Goal: Task Accomplishment & Management: Complete application form

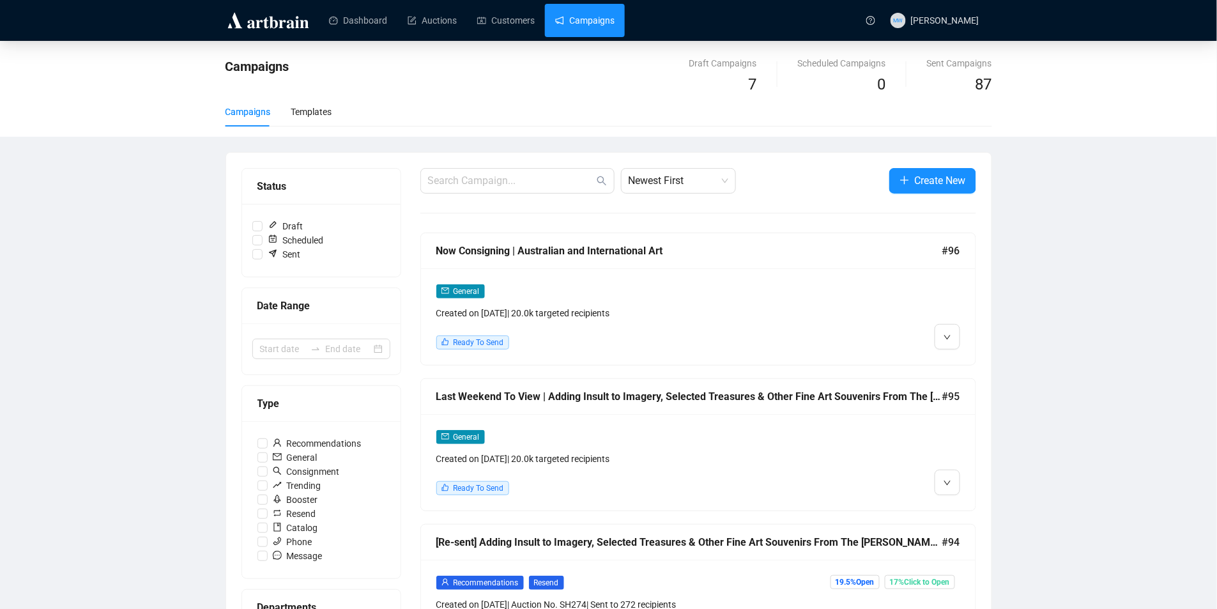
click at [617, 395] on div "Last Weekend To View | Adding Insult to Imagery, Selected Treasures & Other Fin…" at bounding box center [689, 396] width 506 height 16
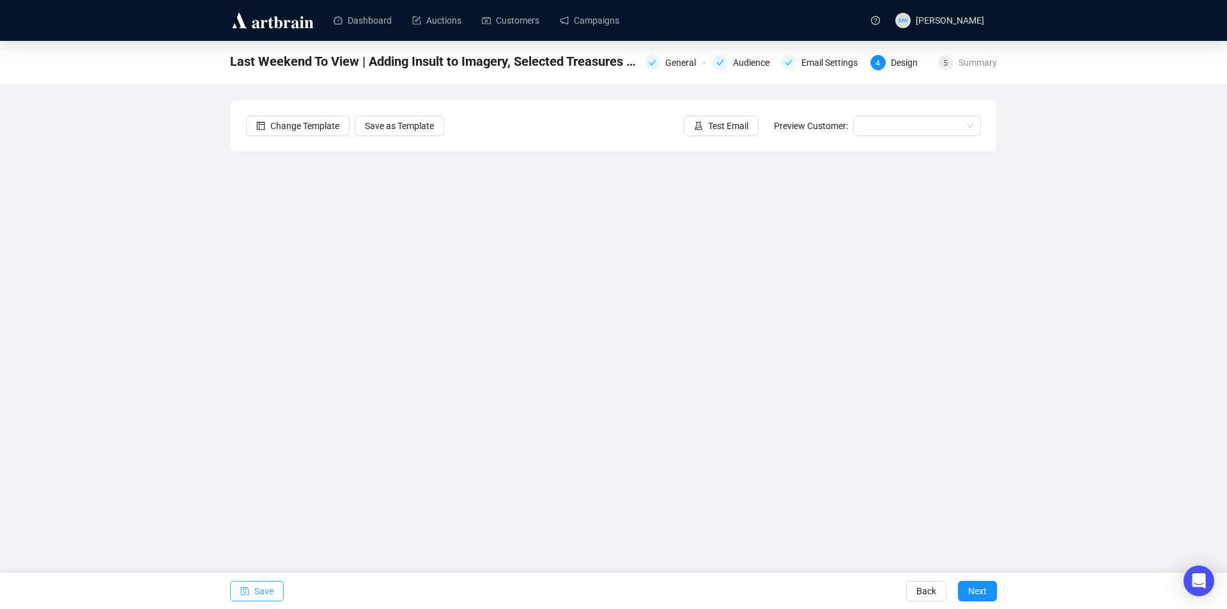
click at [270, 592] on span "Save" at bounding box center [263, 591] width 19 height 36
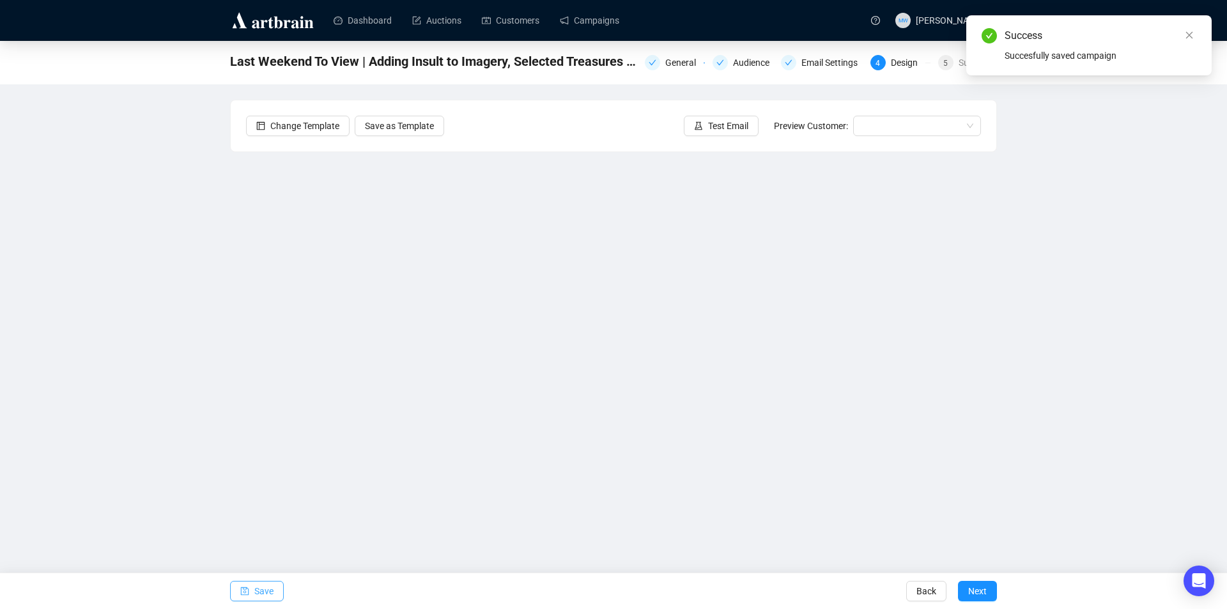
click at [270, 597] on span "Save" at bounding box center [263, 591] width 19 height 36
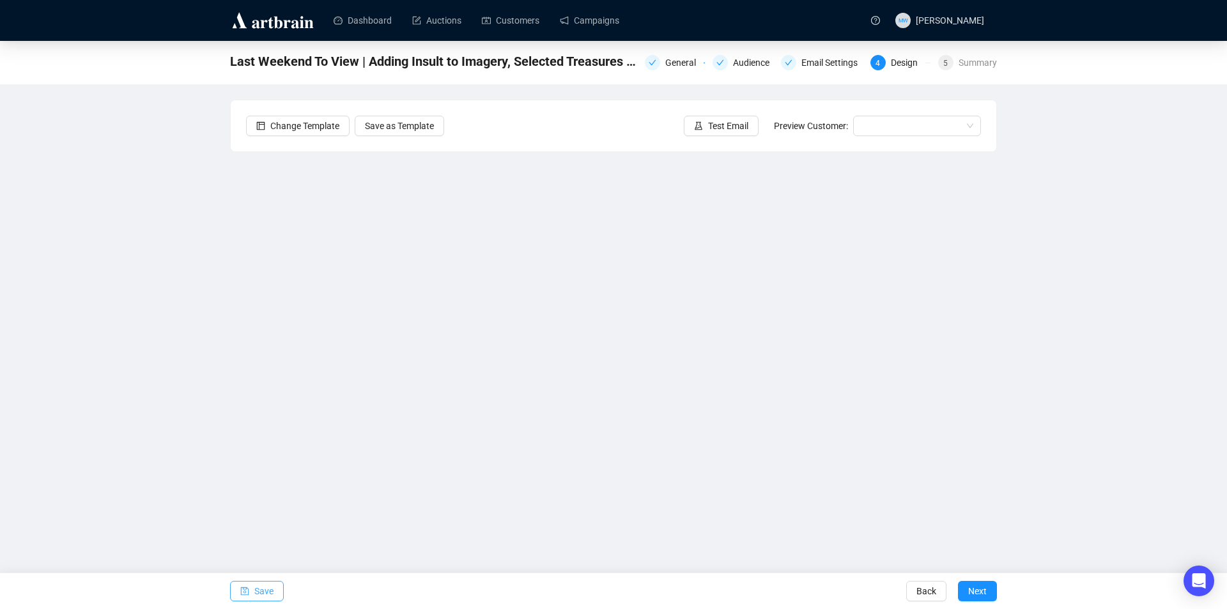
click at [266, 590] on span "Save" at bounding box center [263, 591] width 19 height 36
click at [270, 597] on span "Save" at bounding box center [263, 591] width 19 height 36
click at [264, 596] on span "Save" at bounding box center [263, 591] width 19 height 36
click at [263, 586] on span "Save" at bounding box center [263, 591] width 19 height 36
click at [263, 591] on span "Save" at bounding box center [263, 591] width 19 height 36
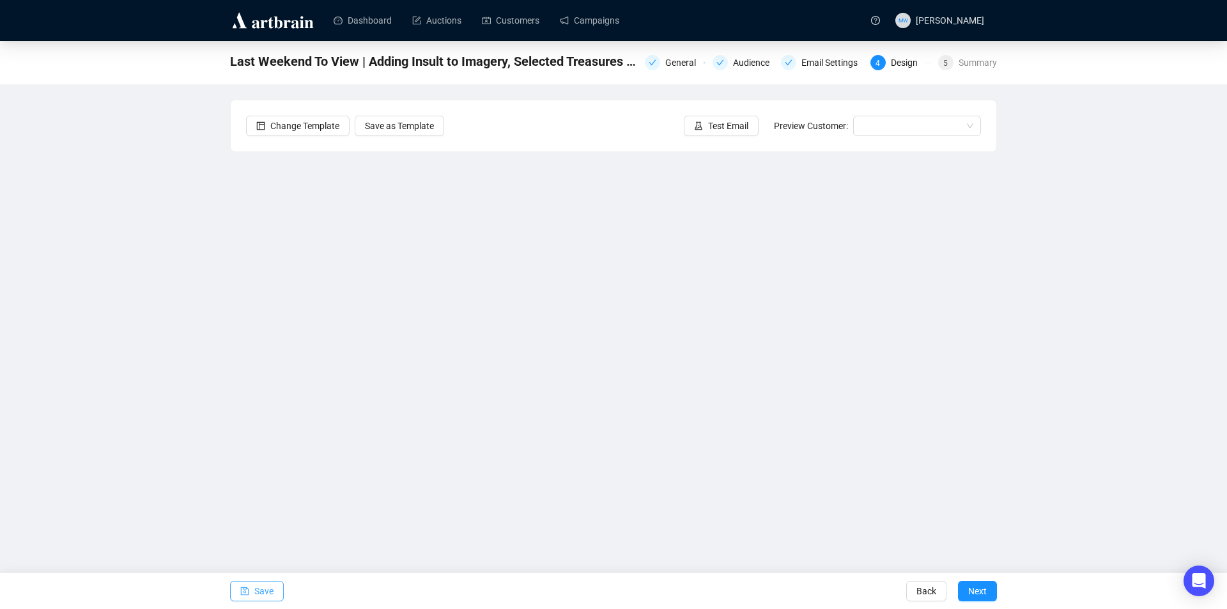
click at [268, 588] on span "Save" at bounding box center [263, 591] width 19 height 36
click at [721, 124] on span "Test Email" at bounding box center [728, 126] width 40 height 14
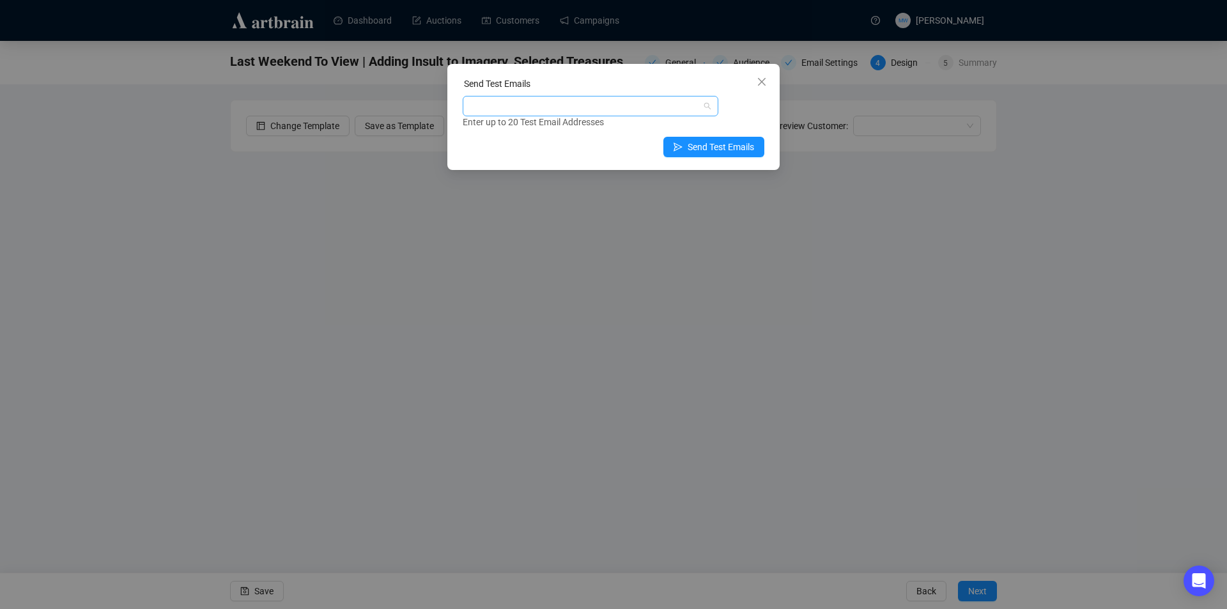
click at [602, 111] on div at bounding box center [583, 106] width 237 height 18
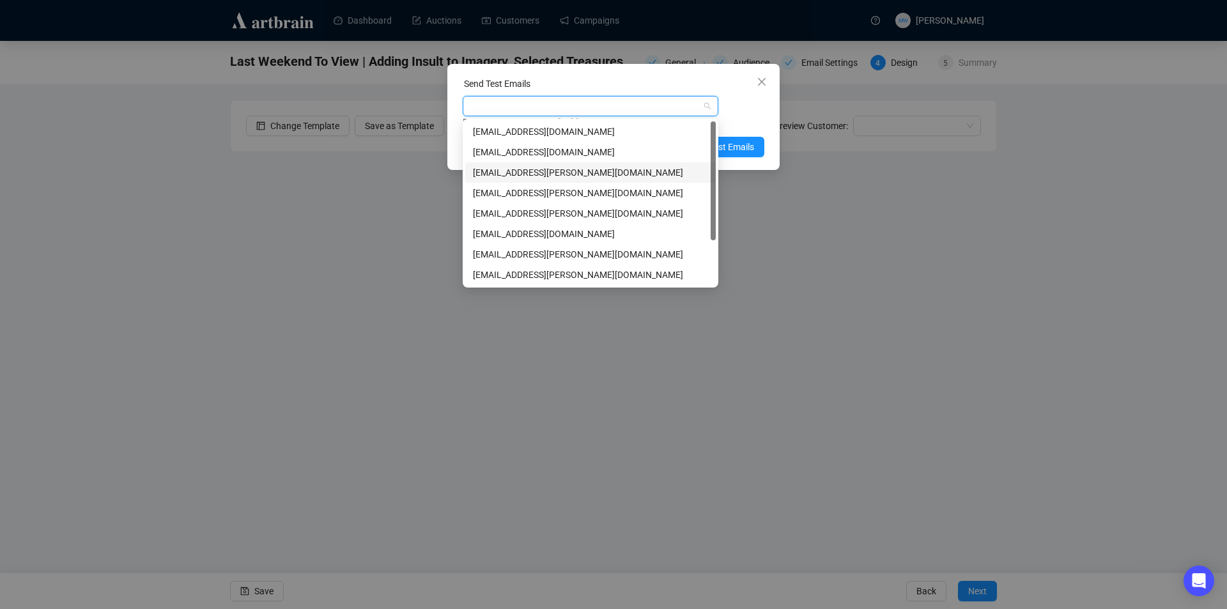
click at [548, 167] on div "[EMAIL_ADDRESS][PERSON_NAME][DOMAIN_NAME]" at bounding box center [590, 172] width 235 height 14
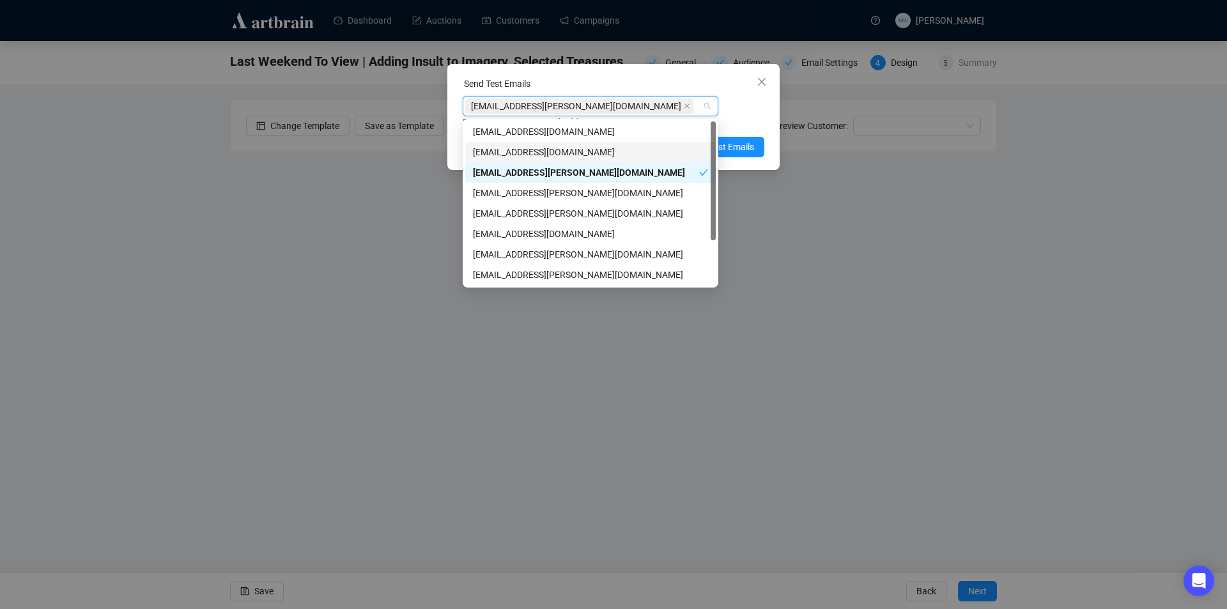
click at [753, 115] on div "Enter up to 20 Test Email Addresses" at bounding box center [614, 122] width 302 height 15
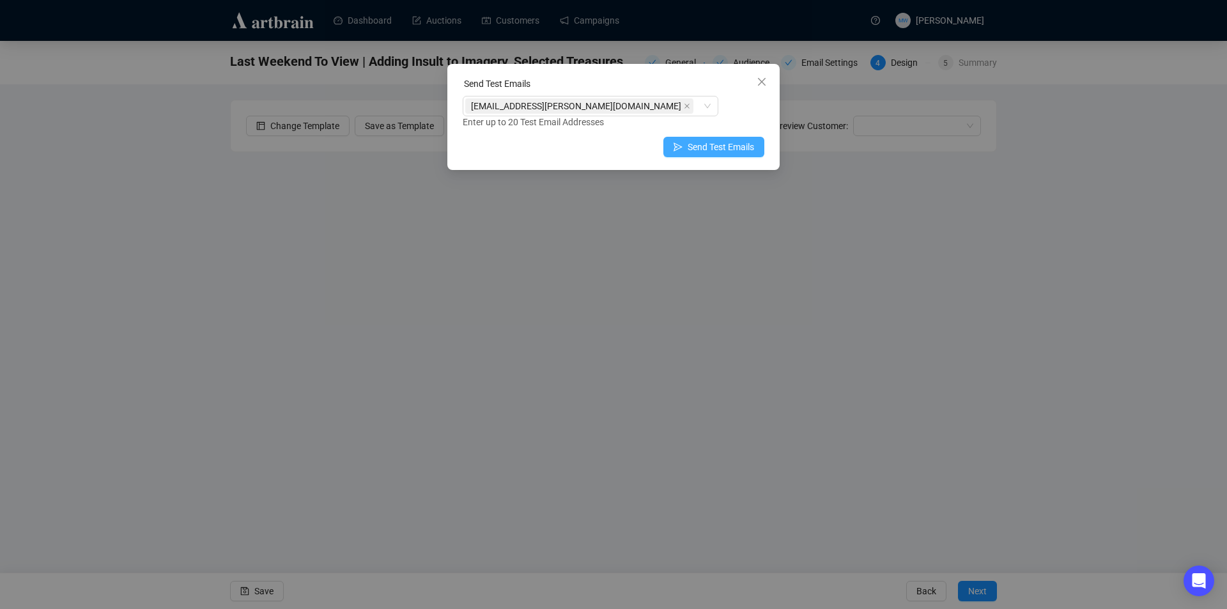
click at [745, 146] on span "Send Test Emails" at bounding box center [720, 147] width 66 height 14
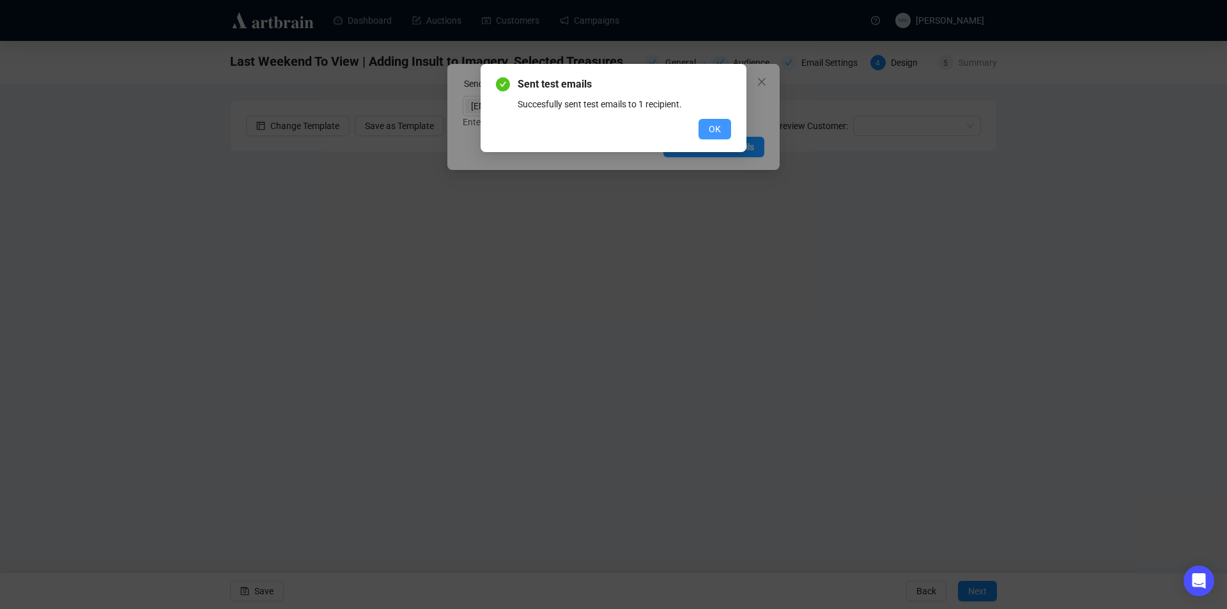
click at [724, 132] on button "OK" at bounding box center [714, 129] width 33 height 20
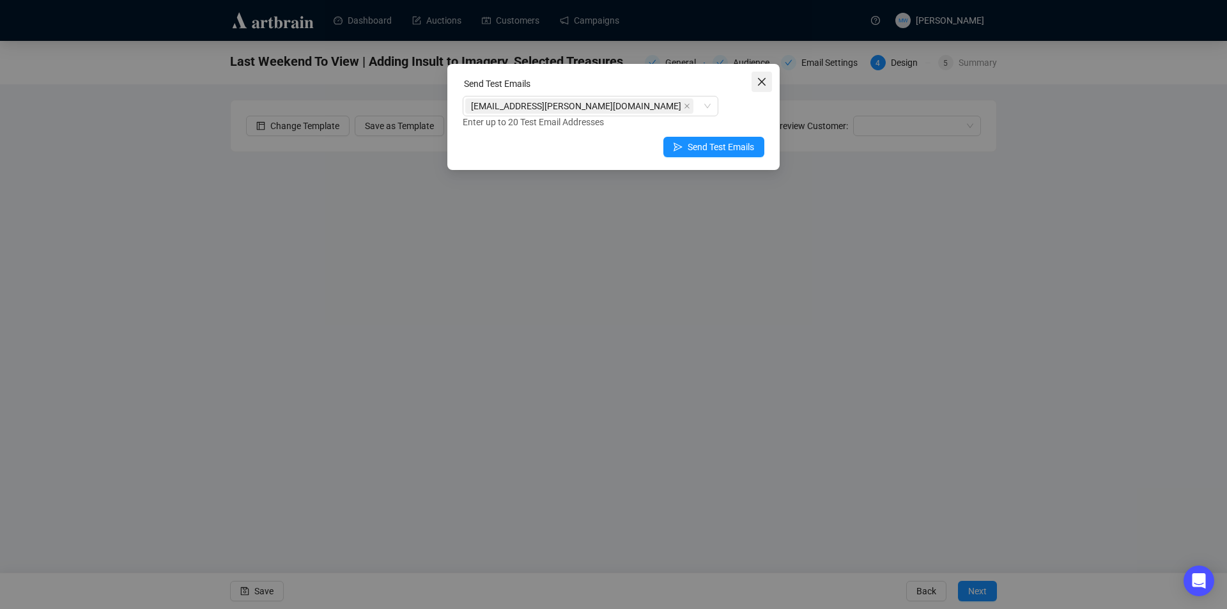
click at [759, 82] on icon "close" at bounding box center [761, 82] width 10 height 10
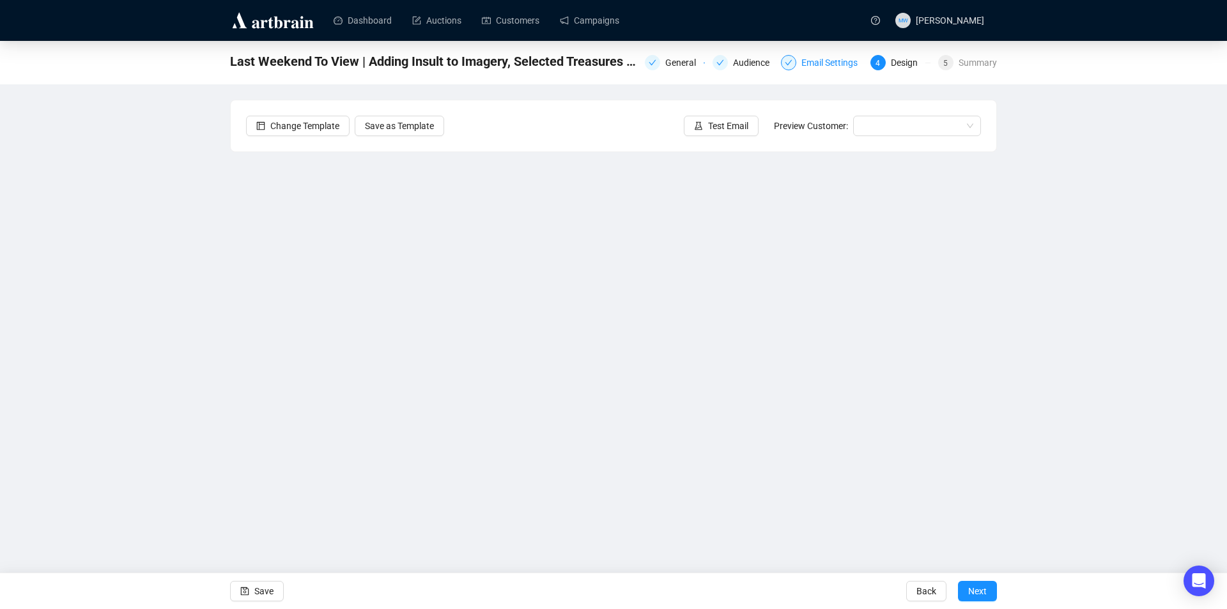
click at [802, 57] on div "Email Settings" at bounding box center [833, 62] width 64 height 15
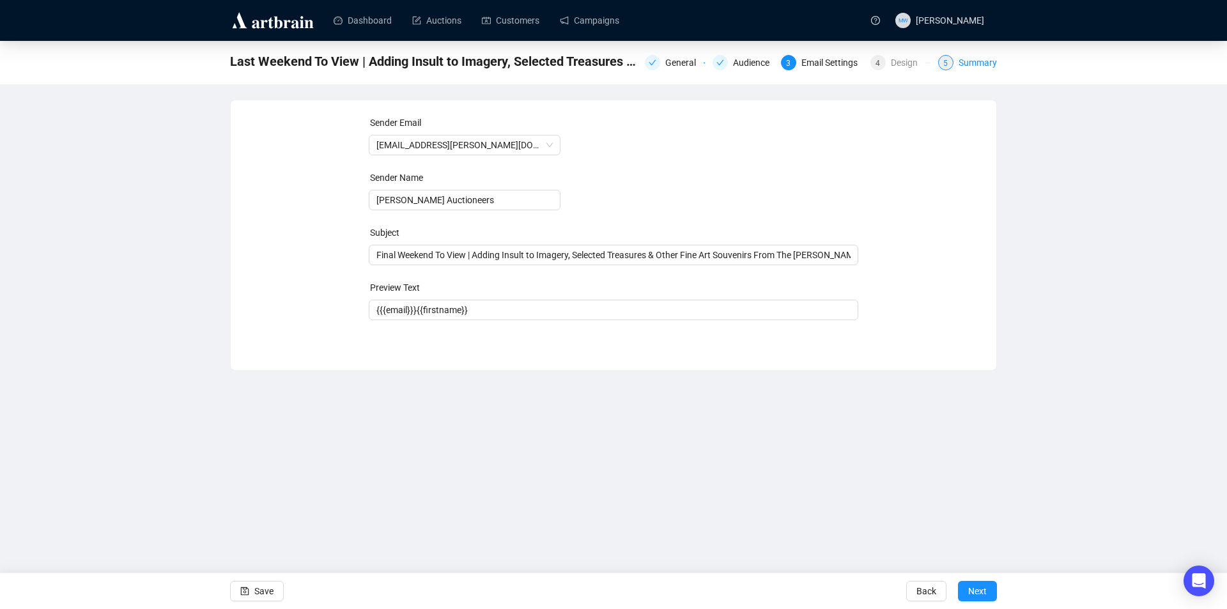
click at [963, 64] on div "Summary" at bounding box center [977, 62] width 38 height 15
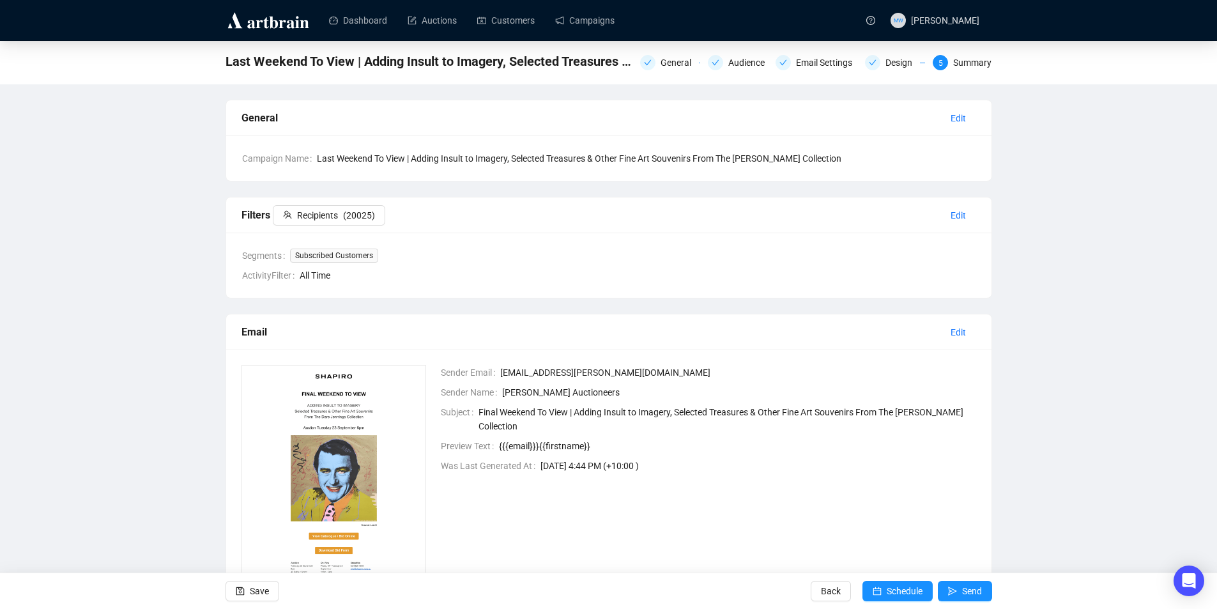
scroll to position [93, 0]
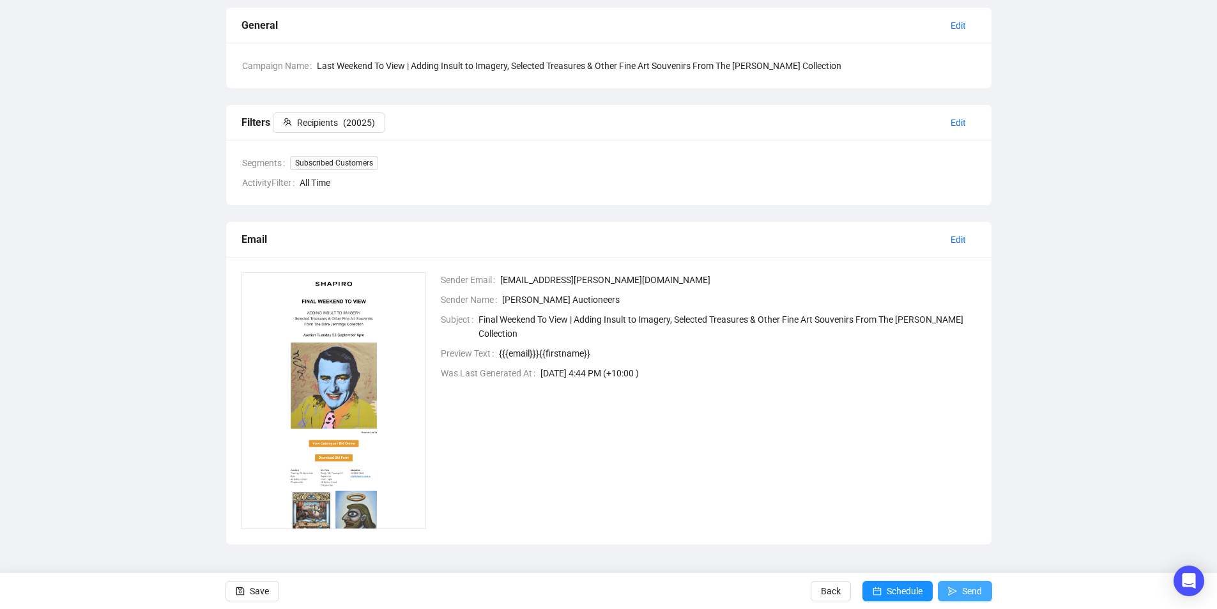
click at [953, 586] on icon "send" at bounding box center [952, 590] width 9 height 9
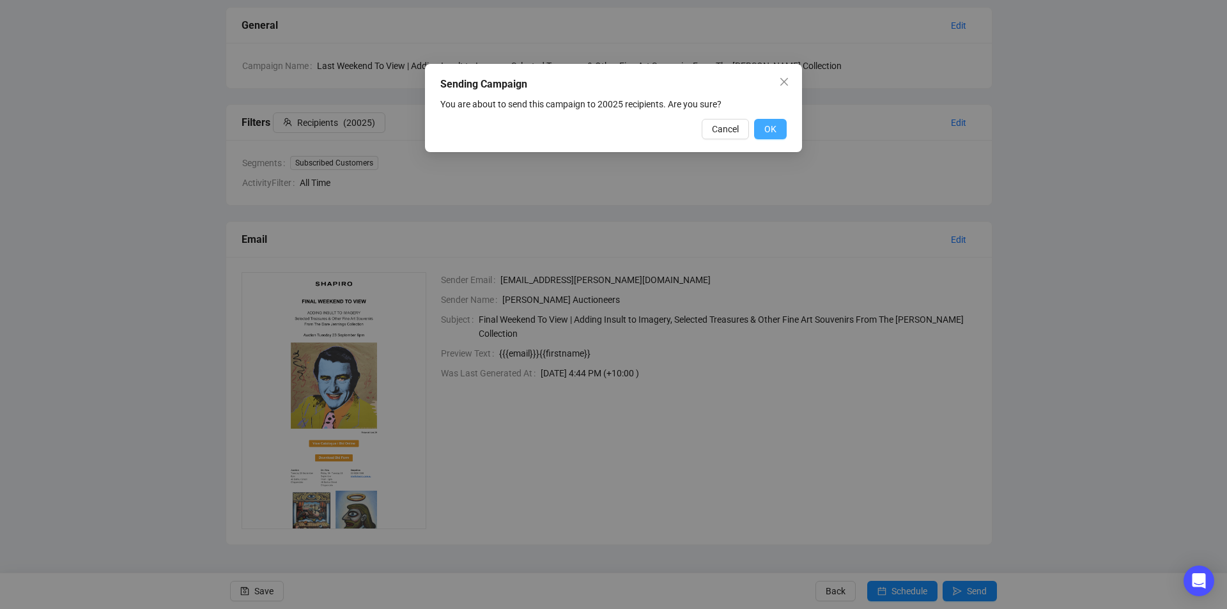
click at [765, 120] on button "OK" at bounding box center [770, 129] width 33 height 20
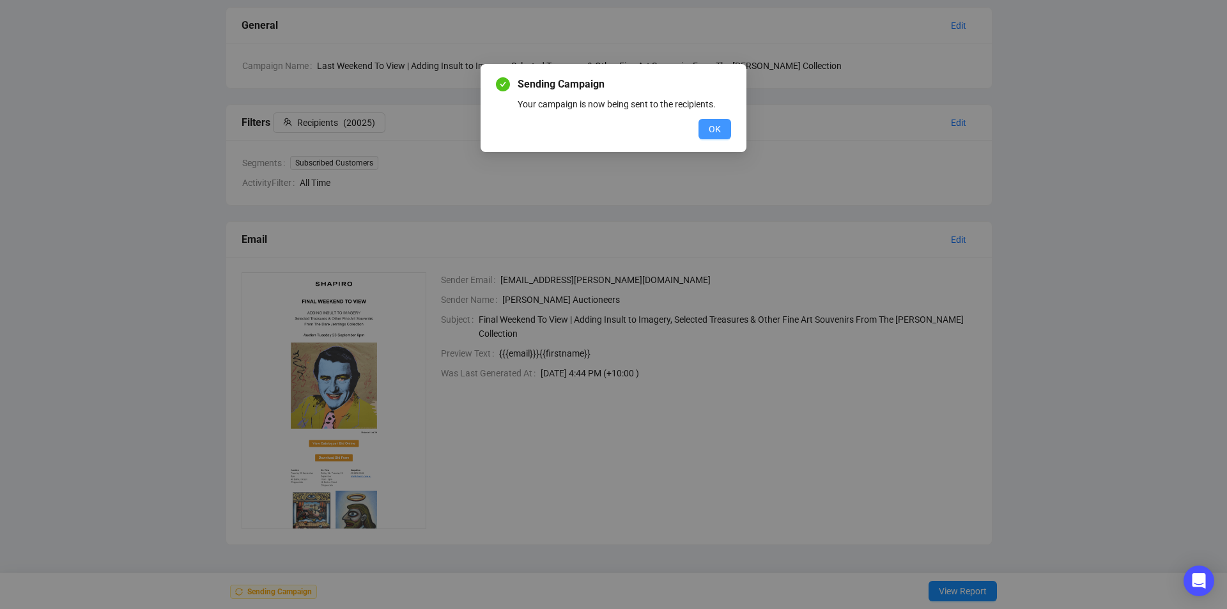
click at [721, 130] on button "OK" at bounding box center [714, 129] width 33 height 20
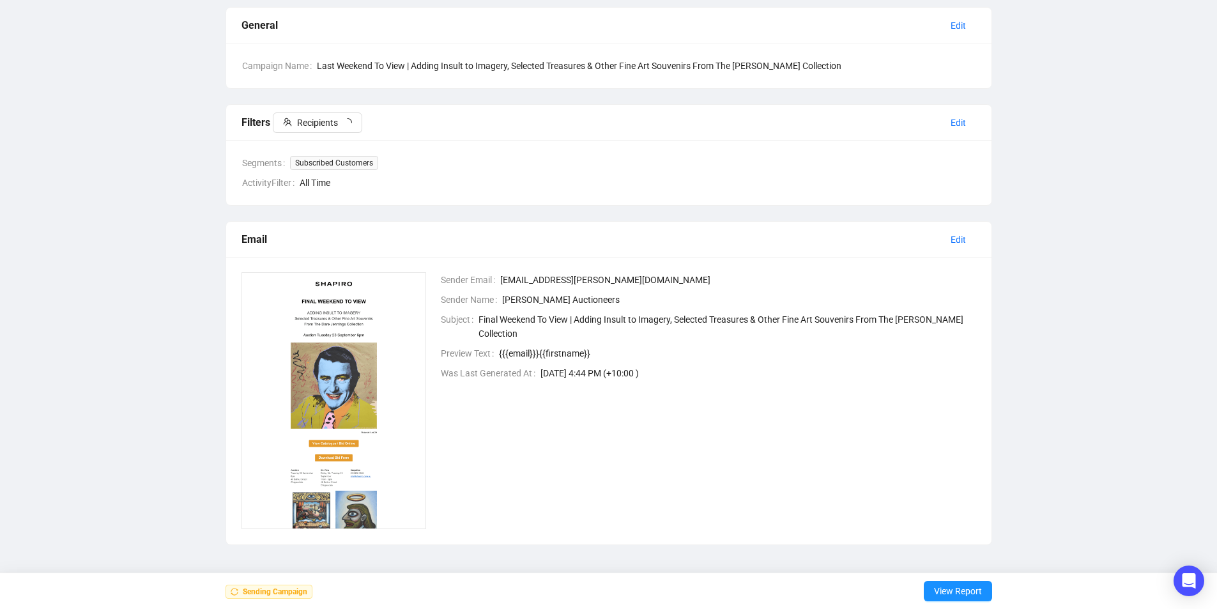
scroll to position [0, 0]
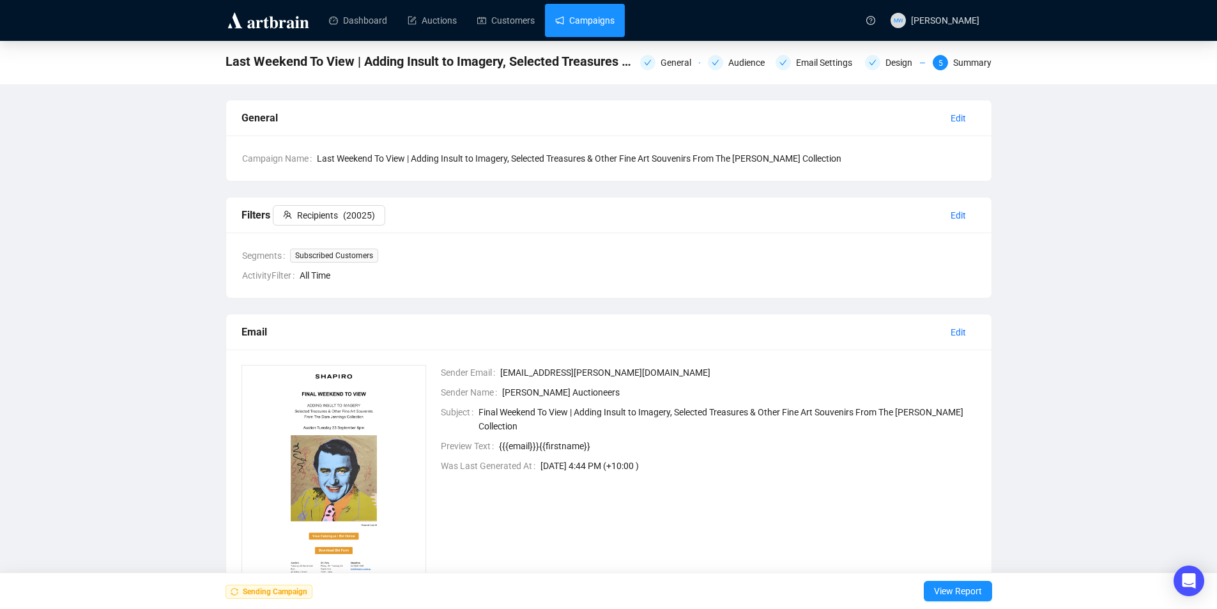
click at [602, 23] on link "Campaigns" at bounding box center [584, 20] width 59 height 33
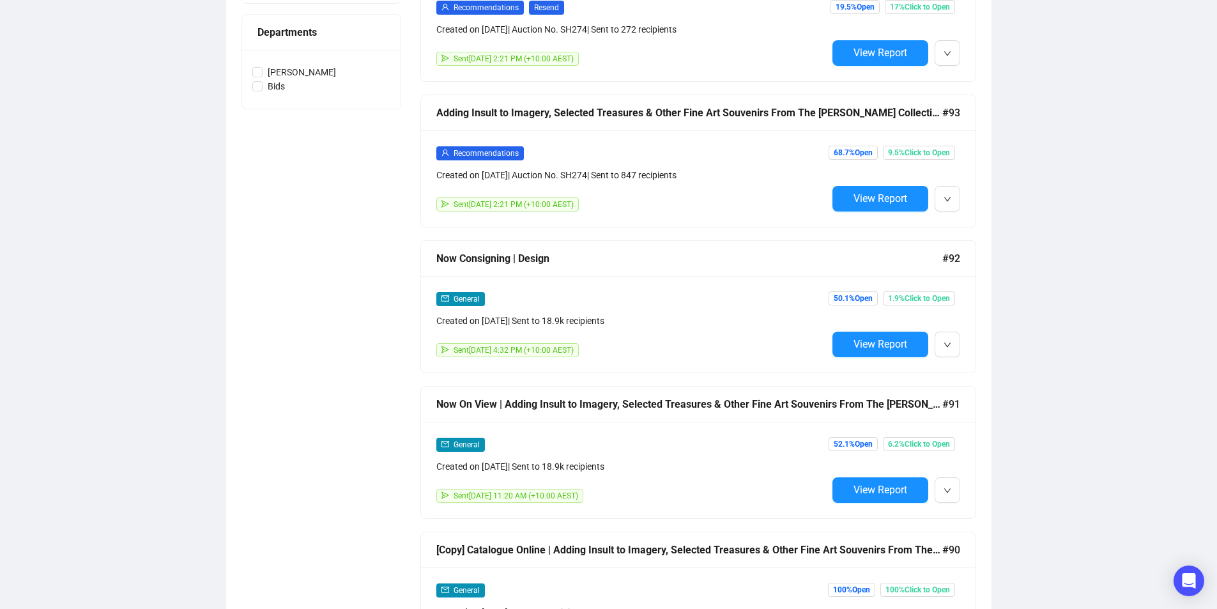
scroll to position [64, 0]
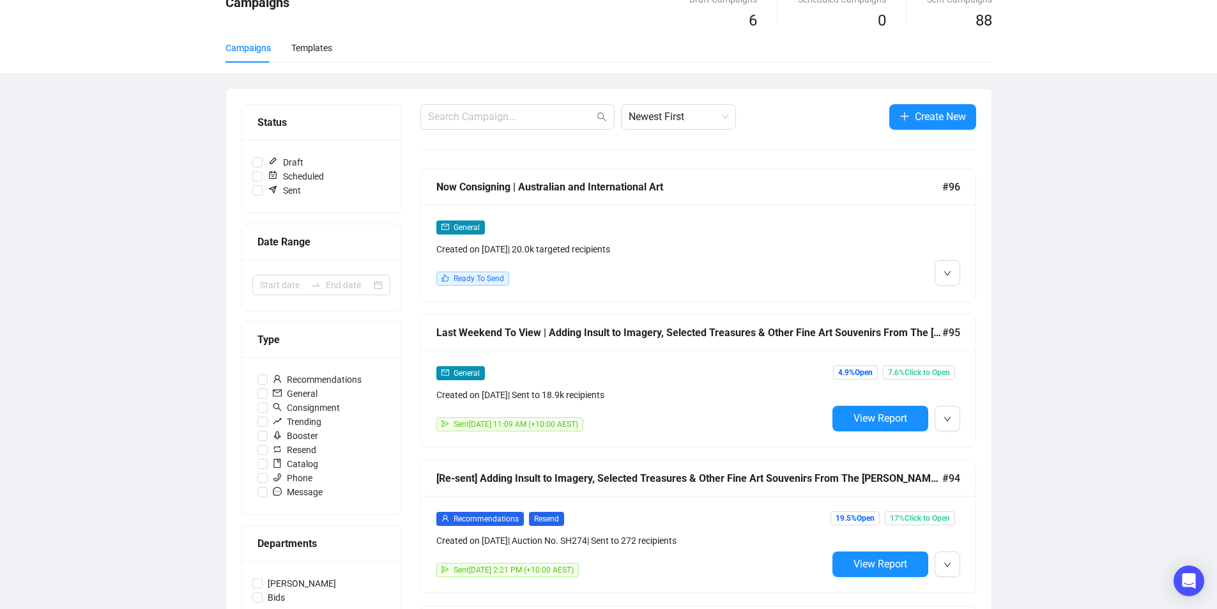
click at [769, 201] on div "Now Consigning | Australian and International Art #96" at bounding box center [698, 187] width 555 height 36
